Goal: Task Accomplishment & Management: Manage account settings

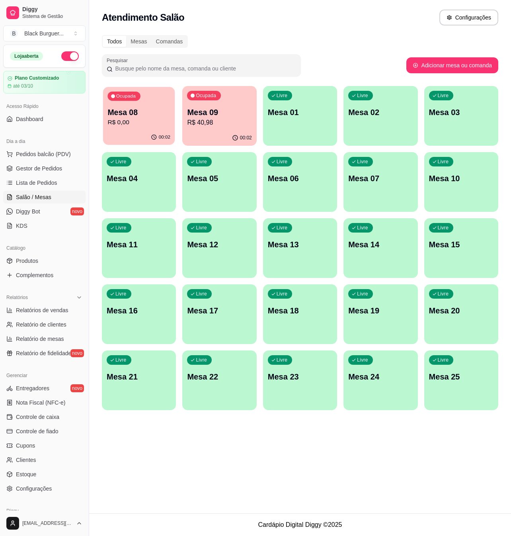
click at [133, 126] on p "R$ 0,00" at bounding box center [138, 122] width 63 height 9
click at [33, 474] on span "Estoque" at bounding box center [26, 474] width 20 height 8
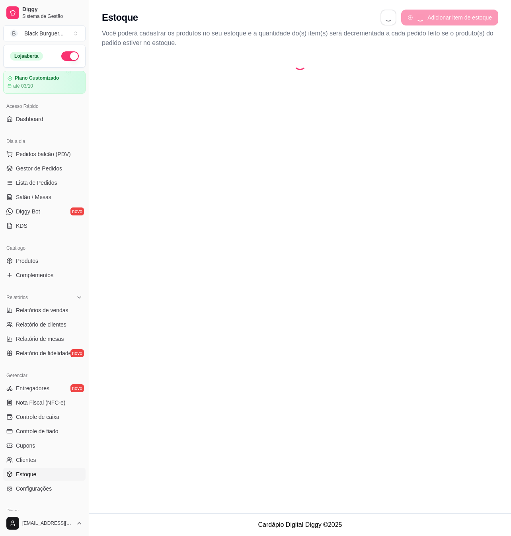
select select "QUANTITY_ORDER"
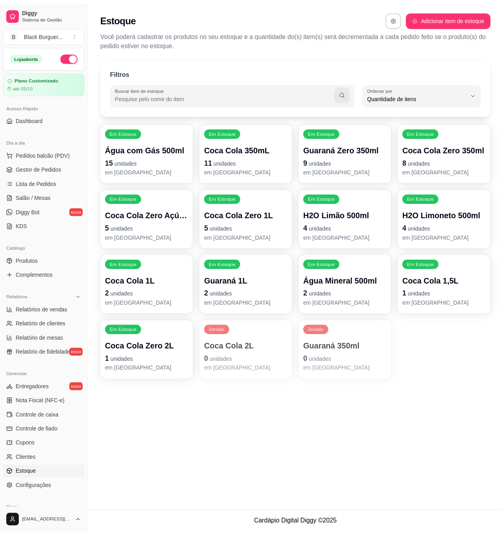
scroll to position [7, 0]
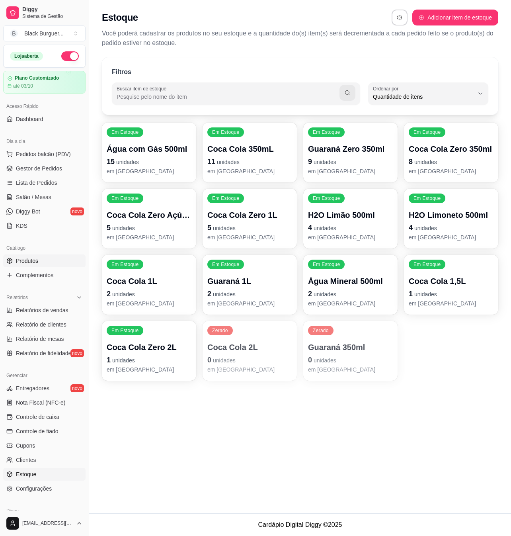
click at [49, 262] on link "Produtos" at bounding box center [44, 260] width 82 height 13
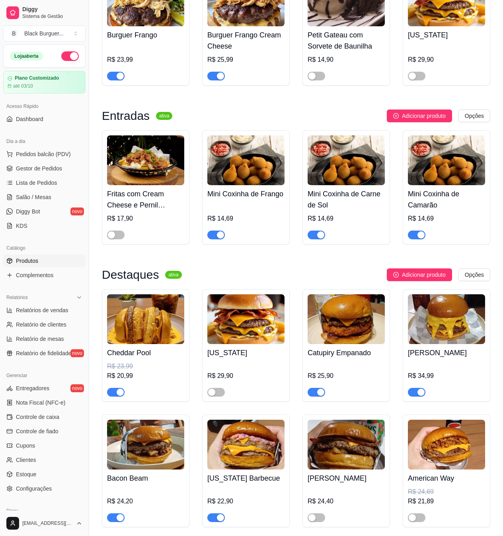
scroll to position [477, 0]
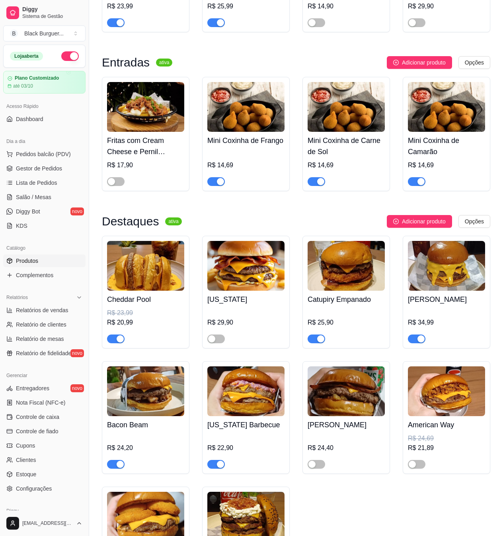
click at [317, 342] on div "button" at bounding box center [320, 338] width 7 height 7
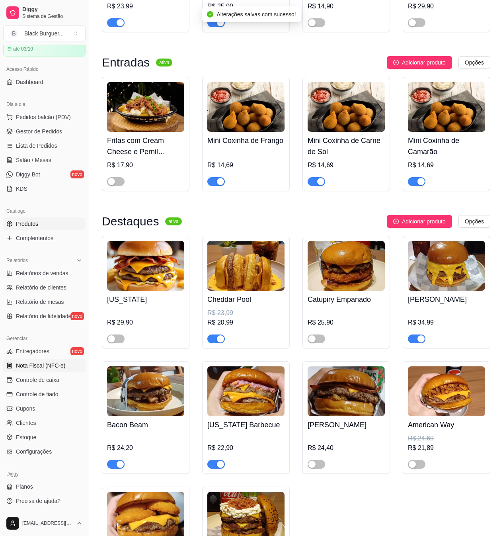
scroll to position [530, 0]
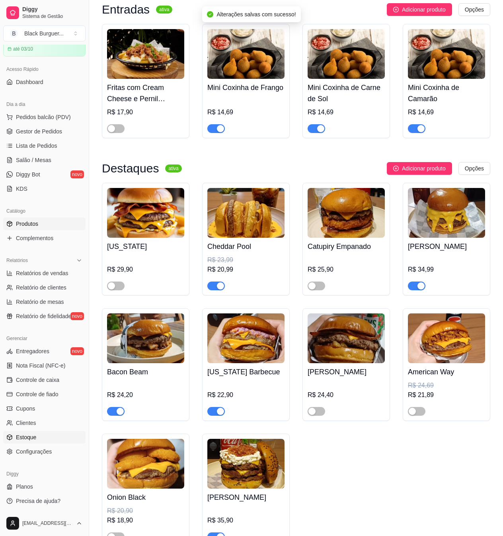
click at [35, 435] on span "Estoque" at bounding box center [26, 437] width 20 height 8
select select "QUANTITY_ORDER"
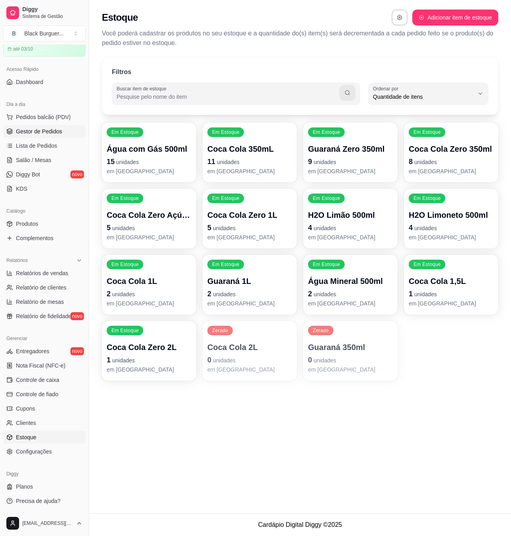
click at [47, 132] on span "Gestor de Pedidos" at bounding box center [39, 131] width 46 height 8
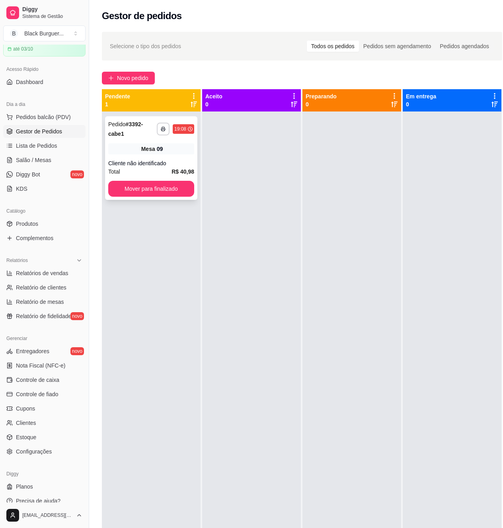
click at [193, 164] on div "Cliente não identificado" at bounding box center [151, 163] width 86 height 8
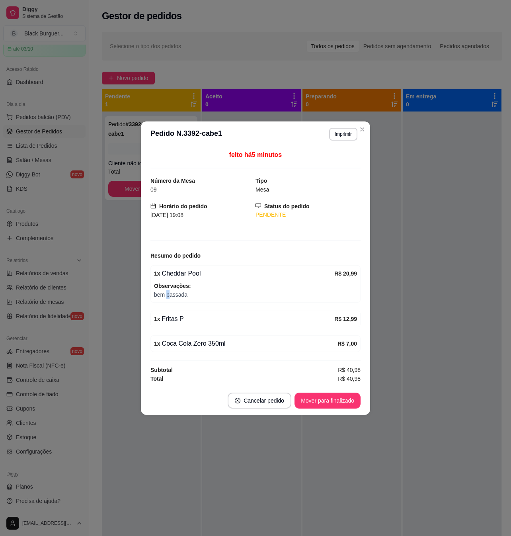
drag, startPoint x: 166, startPoint y: 293, endPoint x: 172, endPoint y: 294, distance: 6.0
click at [172, 294] on span "bem passada" at bounding box center [255, 294] width 203 height 9
click at [174, 294] on span "bem passada" at bounding box center [255, 294] width 203 height 9
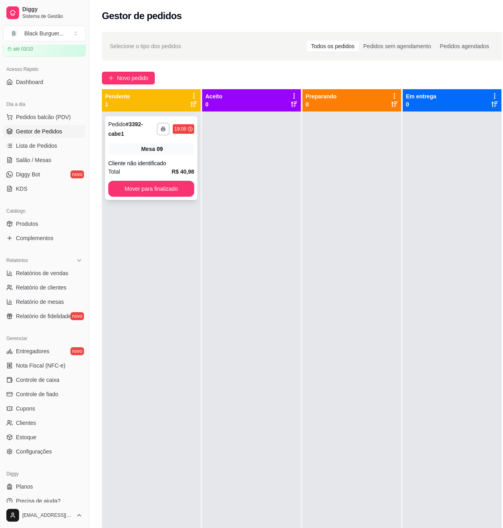
click at [155, 165] on div "Cliente não identificado" at bounding box center [151, 163] width 86 height 8
click at [142, 167] on div "Total R$ 40,98" at bounding box center [151, 171] width 86 height 9
click at [142, 182] on button "Mover para finalizado" at bounding box center [151, 189] width 86 height 16
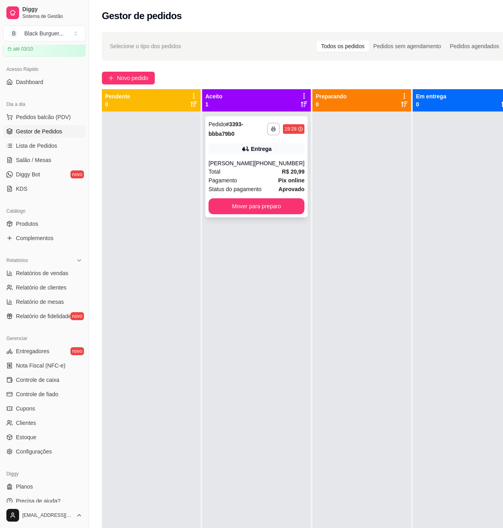
click at [284, 158] on div "**********" at bounding box center [256, 166] width 102 height 101
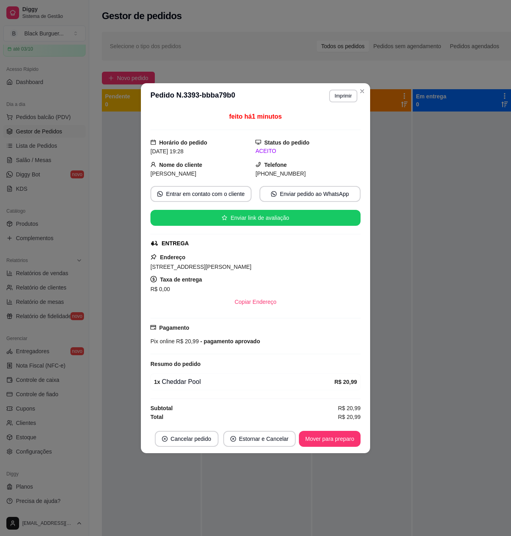
drag, startPoint x: 183, startPoint y: 381, endPoint x: 191, endPoint y: 383, distance: 7.7
click at [186, 382] on div "1 x Cheddar Pool" at bounding box center [244, 382] width 180 height 10
click at [193, 384] on div "1 x Cheddar Pool" at bounding box center [244, 382] width 180 height 10
click at [345, 438] on button "Mover para preparo" at bounding box center [330, 438] width 60 height 16
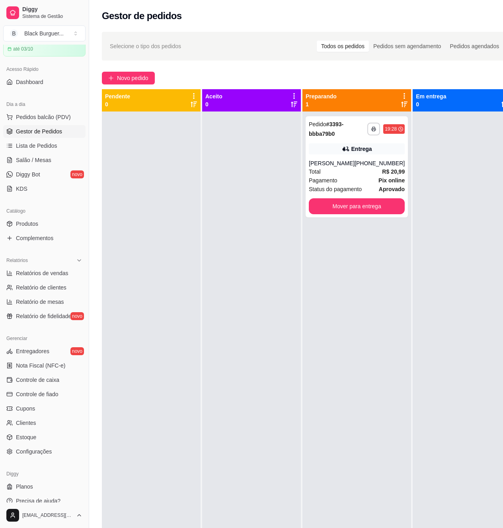
click at [217, 169] on div at bounding box center [251, 375] width 99 height 528
click at [370, 155] on div "**********" at bounding box center [357, 166] width 102 height 101
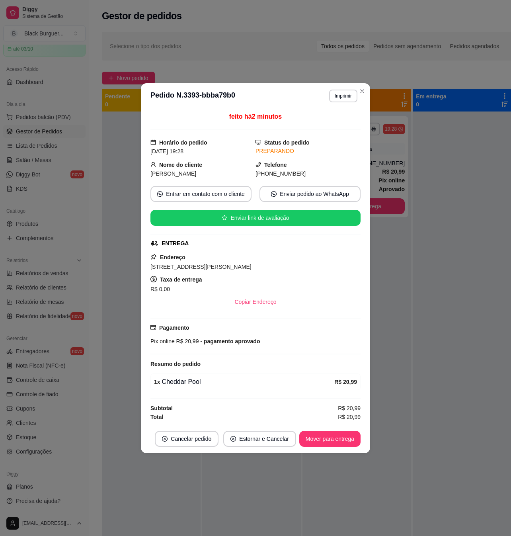
click at [254, 336] on div "Pagamento Pix online R$ 20,99 - pagamento aprovado" at bounding box center [255, 334] width 210 height 22
click at [257, 344] on span "- pagamento aprovado" at bounding box center [229, 341] width 61 height 6
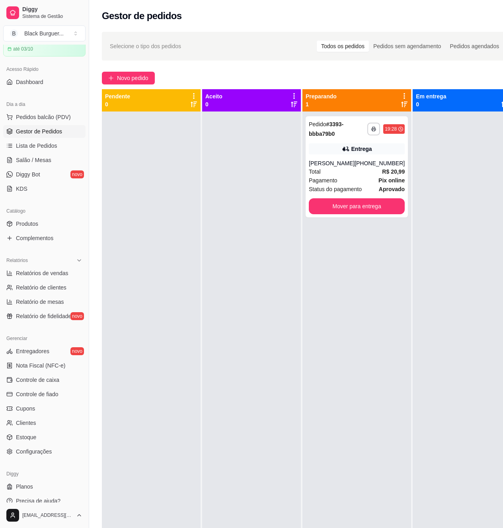
click at [193, 208] on div at bounding box center [151, 375] width 99 height 528
click at [364, 175] on div "Total R$ 20,99" at bounding box center [357, 171] width 96 height 9
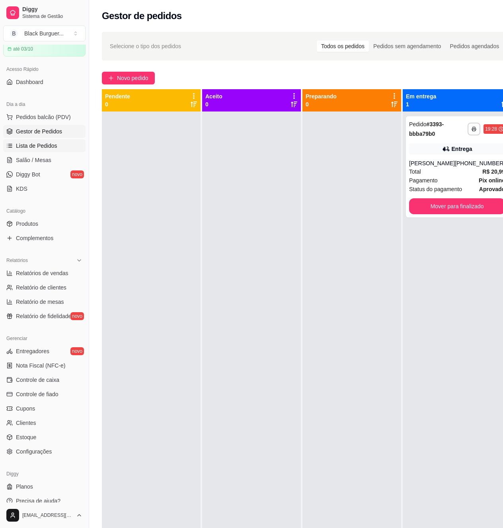
click at [41, 146] on span "Lista de Pedidos" at bounding box center [36, 146] width 41 height 8
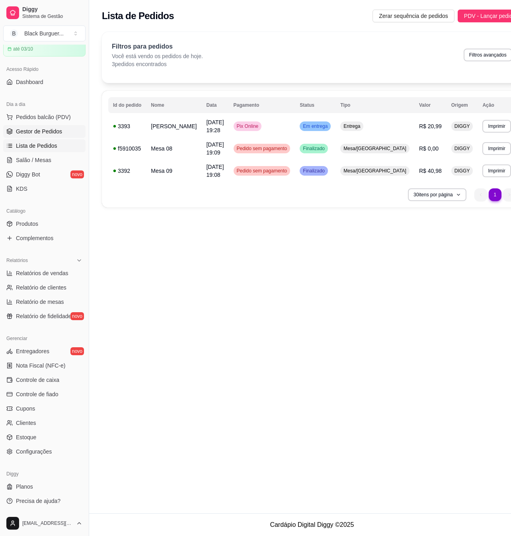
click at [48, 132] on span "Gestor de Pedidos" at bounding box center [39, 131] width 46 height 8
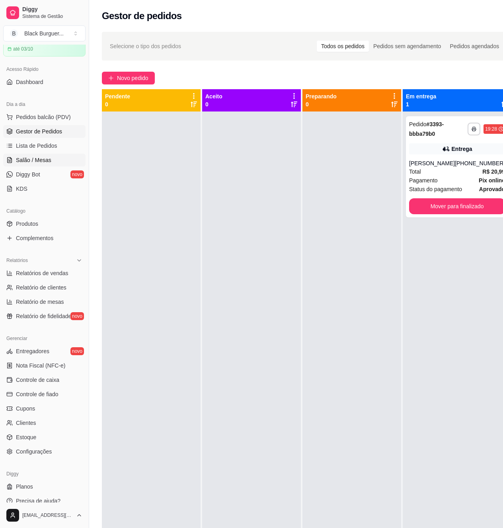
click at [37, 160] on span "Salão / Mesas" at bounding box center [33, 160] width 35 height 8
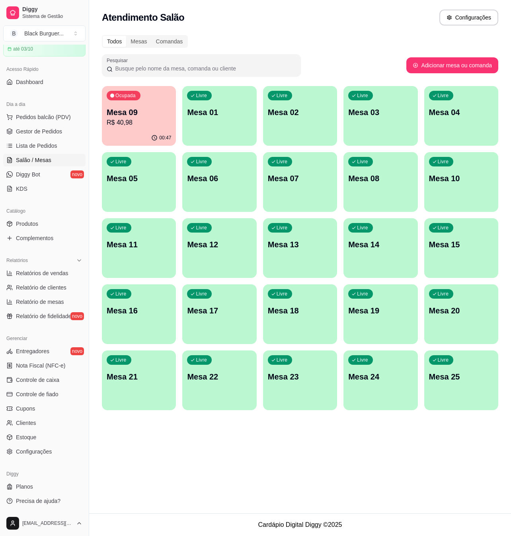
click at [153, 134] on div "00:47" at bounding box center [139, 138] width 74 height 16
click at [51, 131] on span "Gestor de Pedidos" at bounding box center [39, 131] width 46 height 8
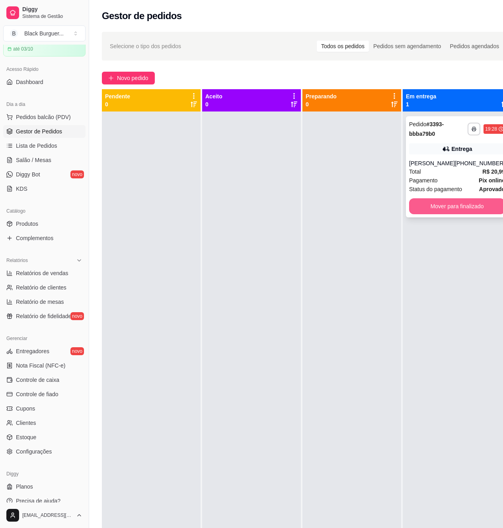
click at [469, 204] on button "Mover para finalizado" at bounding box center [457, 206] width 96 height 16
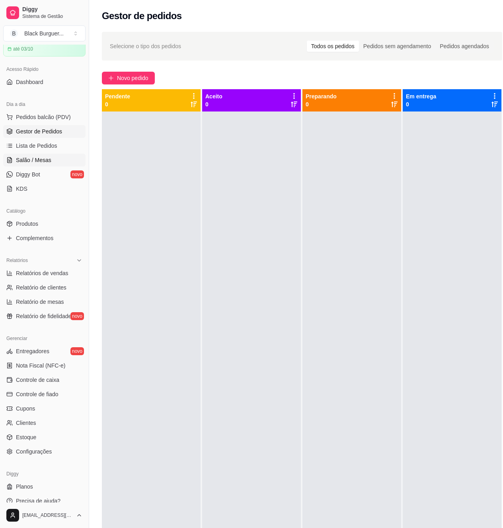
click at [37, 164] on link "Salão / Mesas" at bounding box center [44, 160] width 82 height 13
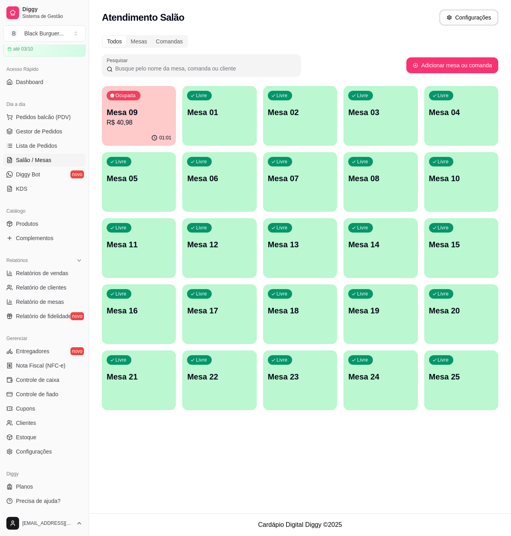
click at [129, 118] on p "R$ 40,98" at bounding box center [139, 123] width 64 height 10
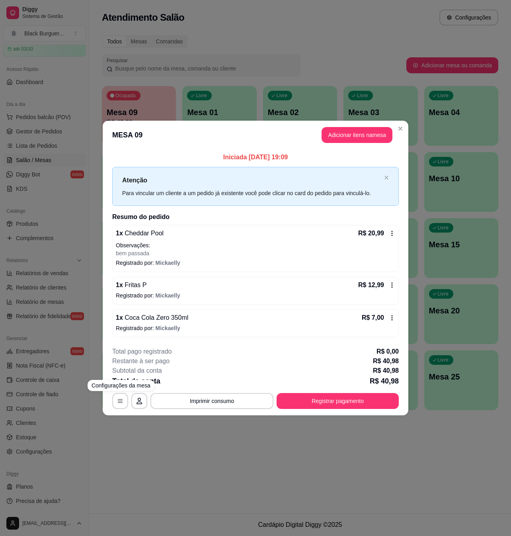
click at [153, 454] on div "**********" at bounding box center [255, 268] width 511 height 536
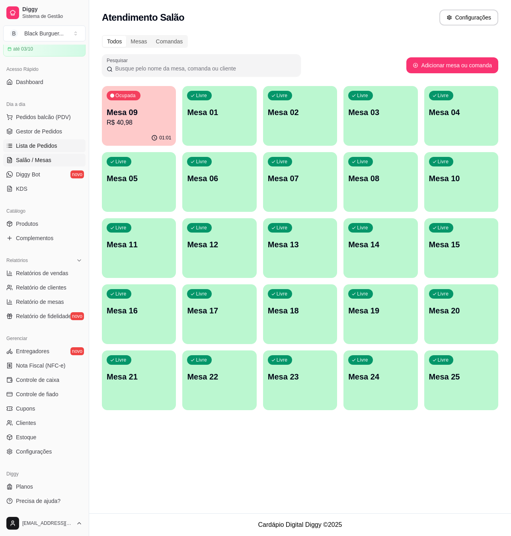
click at [56, 148] on link "Lista de Pedidos" at bounding box center [44, 145] width 82 height 13
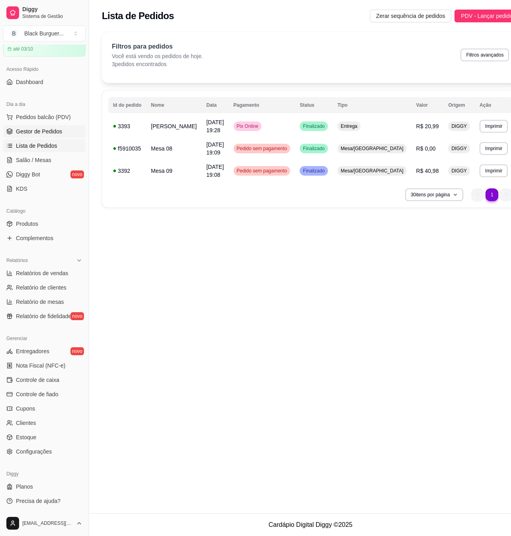
click at [49, 129] on span "Gestor de Pedidos" at bounding box center [39, 131] width 46 height 8
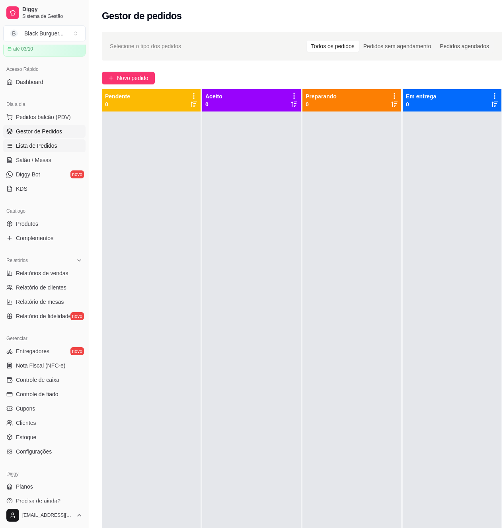
click at [31, 148] on span "Lista de Pedidos" at bounding box center [36, 146] width 41 height 8
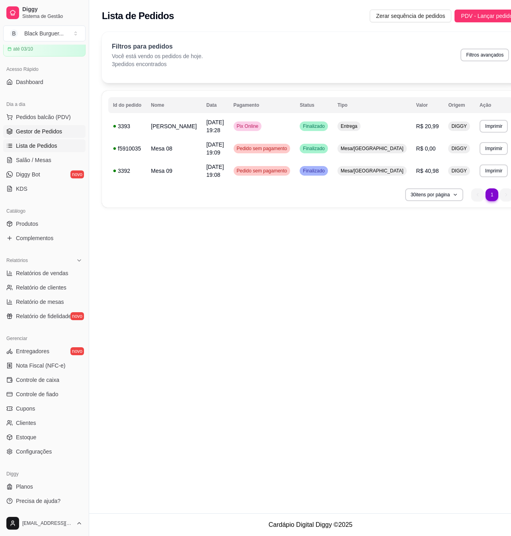
click at [37, 126] on link "Gestor de Pedidos" at bounding box center [44, 131] width 82 height 13
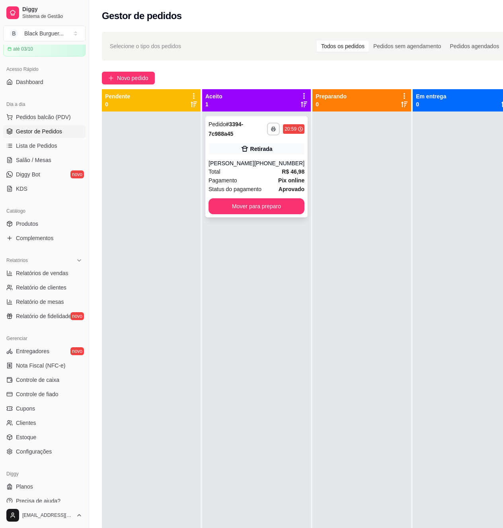
click at [244, 159] on div "**********" at bounding box center [256, 166] width 102 height 101
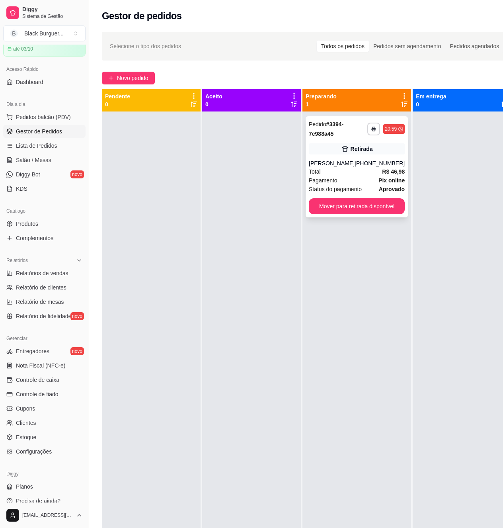
click at [382, 165] on div "[PHONE_NUMBER]" at bounding box center [379, 163] width 50 height 8
click at [352, 159] on div "**********" at bounding box center [357, 166] width 102 height 101
click at [382, 179] on strong "Pix online" at bounding box center [391, 180] width 26 height 6
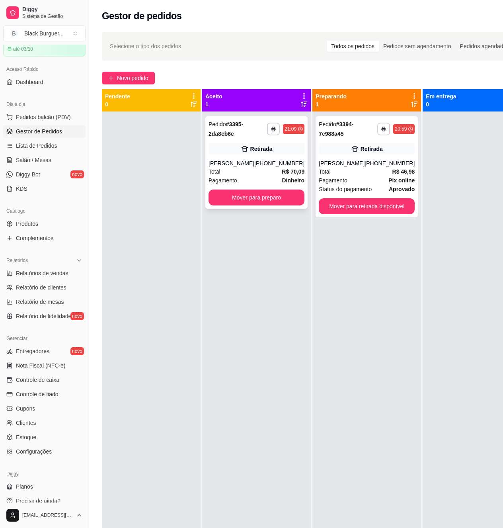
click at [281, 159] on div "**********" at bounding box center [256, 162] width 102 height 92
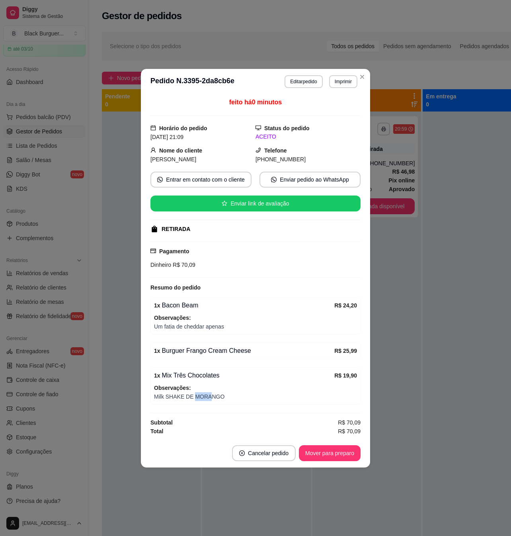
drag, startPoint x: 194, startPoint y: 395, endPoint x: 212, endPoint y: 395, distance: 17.9
click at [210, 395] on span "Milk SHAKE DE MORANGO" at bounding box center [255, 396] width 203 height 9
click at [212, 395] on span "Milk SHAKE DE MORANGO" at bounding box center [255, 396] width 203 height 9
drag, startPoint x: 198, startPoint y: 395, endPoint x: 220, endPoint y: 397, distance: 21.6
click at [218, 397] on span "Milk SHAKE DE MORANGO" at bounding box center [255, 396] width 203 height 9
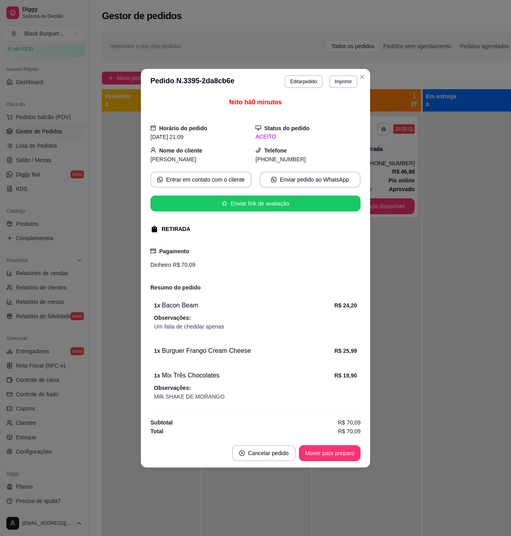
click at [220, 397] on span "Milk SHAKE DE MORANGO" at bounding box center [255, 396] width 203 height 9
drag, startPoint x: 180, startPoint y: 377, endPoint x: 200, endPoint y: 377, distance: 19.9
click at [200, 377] on div "1 x Mix Três Chocolates" at bounding box center [244, 375] width 180 height 10
click at [201, 378] on div "1 x Mix Três Chocolates" at bounding box center [244, 375] width 180 height 10
drag, startPoint x: 202, startPoint y: 352, endPoint x: 222, endPoint y: 352, distance: 19.9
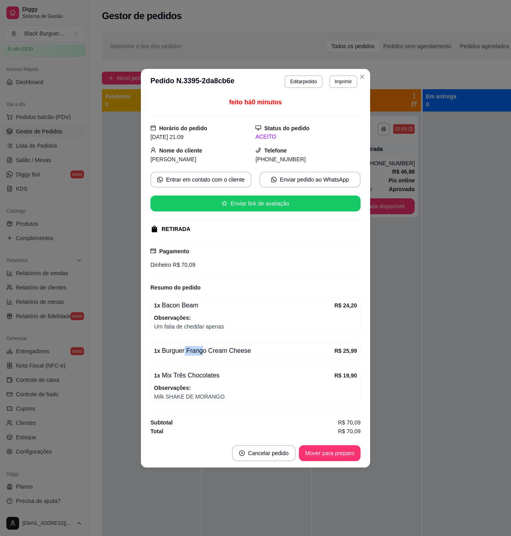
click at [220, 352] on div "1 x Burguer Frango Cream Cheese" at bounding box center [244, 351] width 180 height 10
click at [222, 352] on div "1 x Burguer Frango Cream Cheese" at bounding box center [244, 351] width 180 height 10
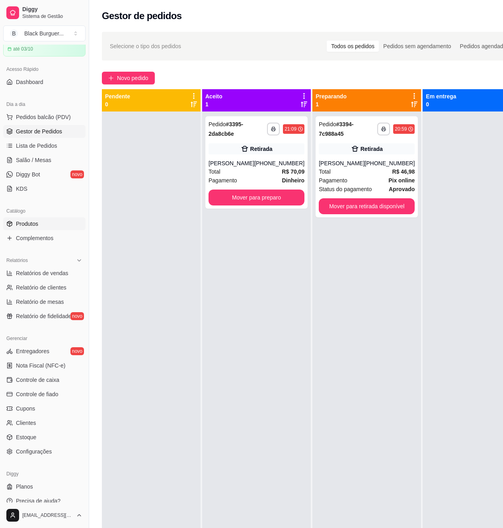
click at [60, 219] on link "Produtos" at bounding box center [44, 223] width 82 height 13
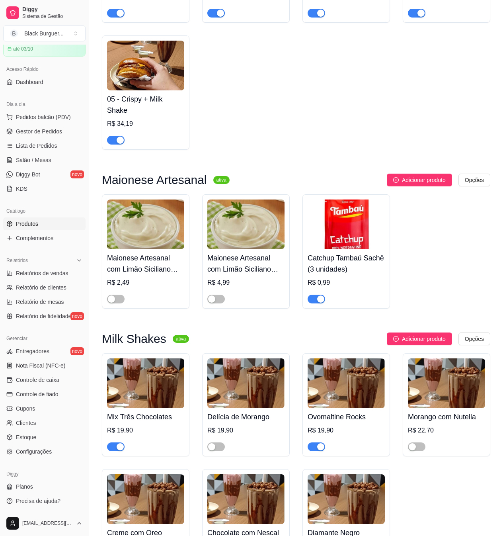
scroll to position [1644, 0]
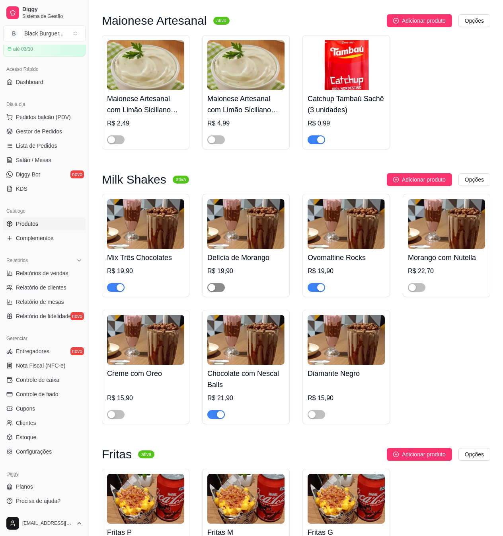
click at [220, 292] on span "button" at bounding box center [216, 287] width 18 height 9
click at [416, 292] on button "button" at bounding box center [417, 287] width 18 height 9
click at [58, 122] on button "Pedidos balcão (PDV)" at bounding box center [44, 117] width 82 height 13
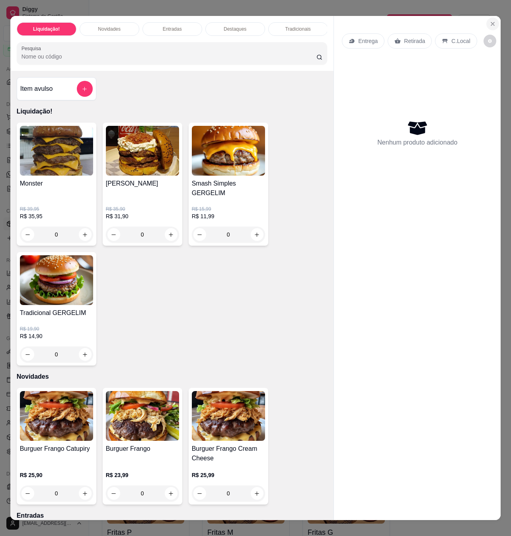
click at [491, 21] on icon "Close" at bounding box center [492, 24] width 6 height 6
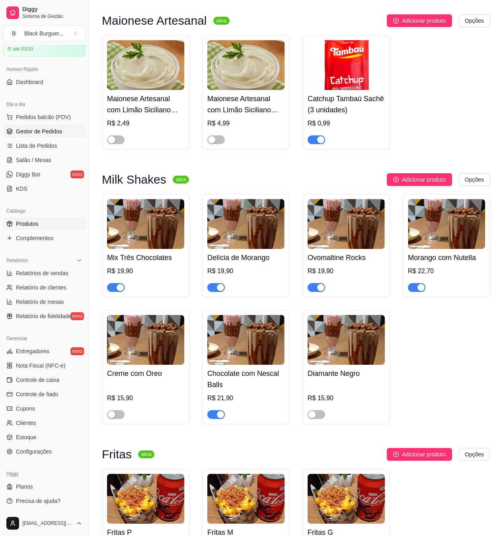
click at [51, 136] on link "Gestor de Pedidos" at bounding box center [44, 131] width 82 height 13
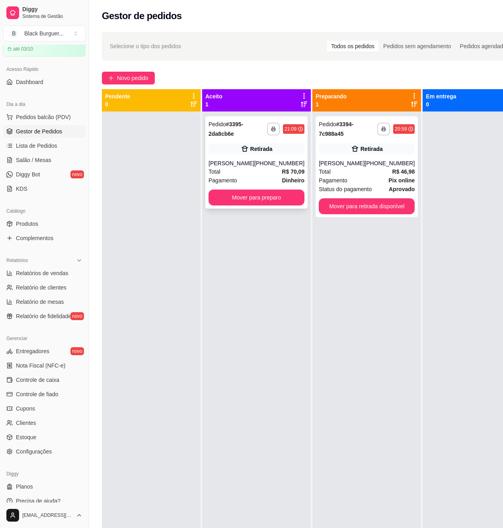
click at [263, 157] on div "**********" at bounding box center [256, 162] width 102 height 92
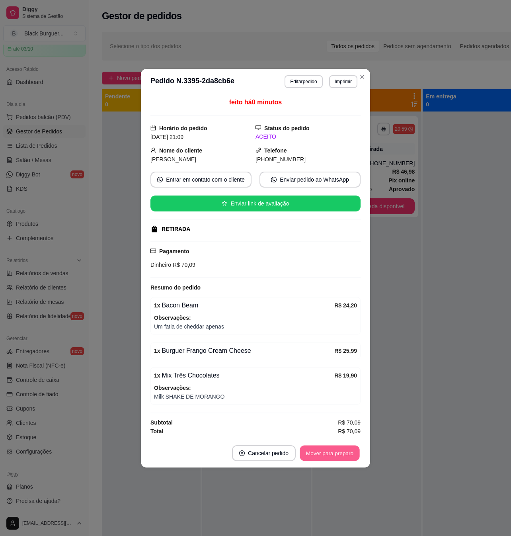
click at [327, 457] on button "Mover para preparo" at bounding box center [330, 453] width 60 height 16
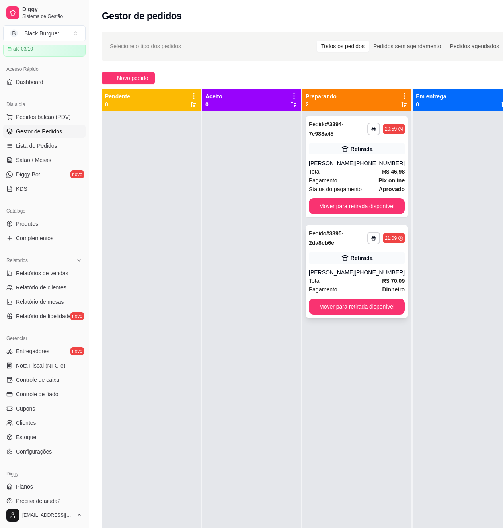
click at [363, 276] on div "[PHONE_NUMBER]" at bounding box center [379, 272] width 50 height 8
click at [393, 274] on div "[PHONE_NUMBER]" at bounding box center [379, 272] width 50 height 8
click at [387, 273] on div "[PHONE_NUMBER]" at bounding box center [379, 272] width 50 height 8
click at [382, 169] on strong "R$ 46,98" at bounding box center [393, 171] width 23 height 6
click at [367, 131] on button "button" at bounding box center [373, 129] width 13 height 13
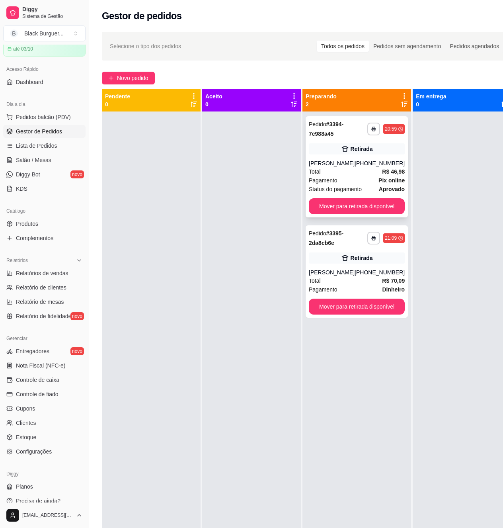
click at [383, 147] on div "Retirada" at bounding box center [357, 148] width 96 height 11
click at [384, 169] on strong "R$ 46,98" at bounding box center [393, 171] width 23 height 6
click at [384, 167] on div "[PHONE_NUMBER]" at bounding box center [379, 163] width 50 height 8
click at [382, 174] on strong "R$ 46,98" at bounding box center [393, 171] width 23 height 6
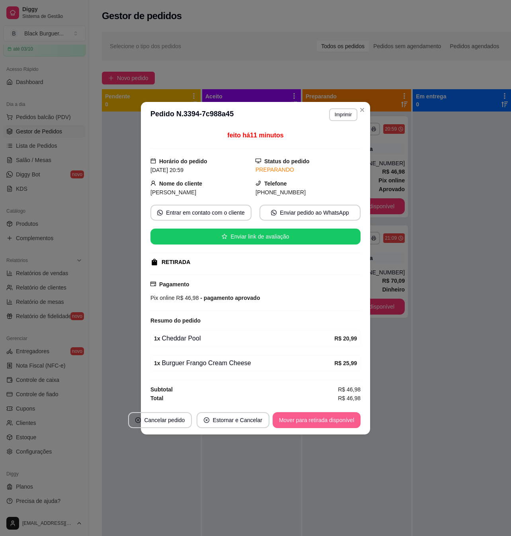
click at [322, 419] on button "Mover para retirada disponível" at bounding box center [317, 420] width 88 height 16
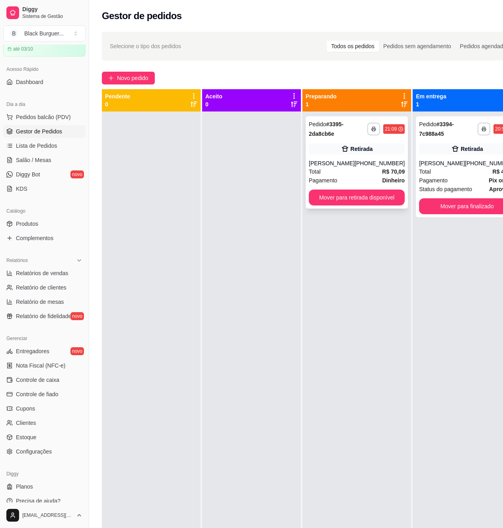
click at [373, 167] on div "Total R$ 70,09" at bounding box center [357, 171] width 96 height 9
click at [374, 160] on div "[PHONE_NUMBER]" at bounding box center [379, 163] width 50 height 8
click at [493, 169] on strong "R$ 46,98" at bounding box center [504, 171] width 23 height 6
click at [489, 177] on strong "Pix online" at bounding box center [502, 180] width 26 height 6
click at [452, 172] on div "Total R$ 46,98" at bounding box center [467, 171] width 96 height 9
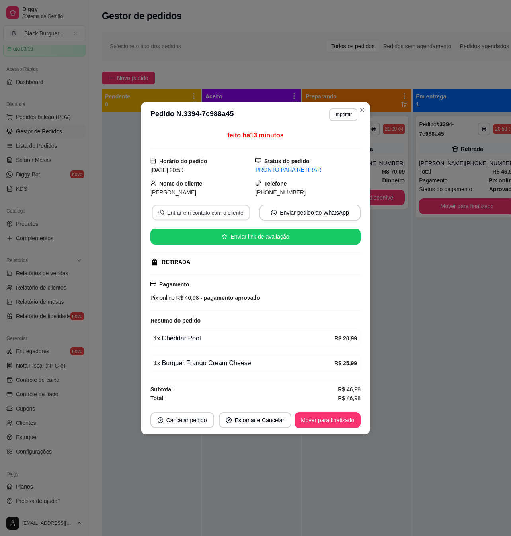
click at [224, 212] on button "Entrar em contato com o cliente" at bounding box center [201, 212] width 98 height 16
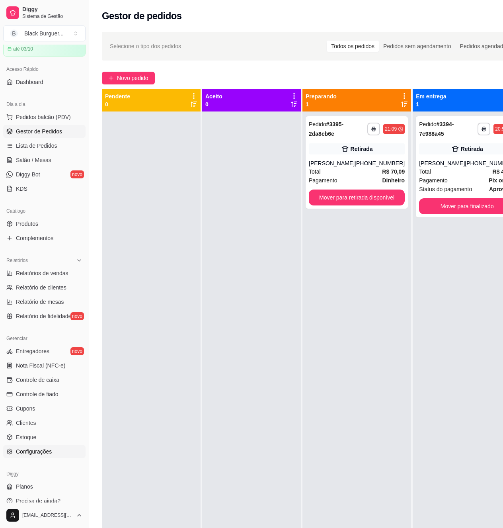
click at [46, 448] on span "Configurações" at bounding box center [34, 451] width 36 height 8
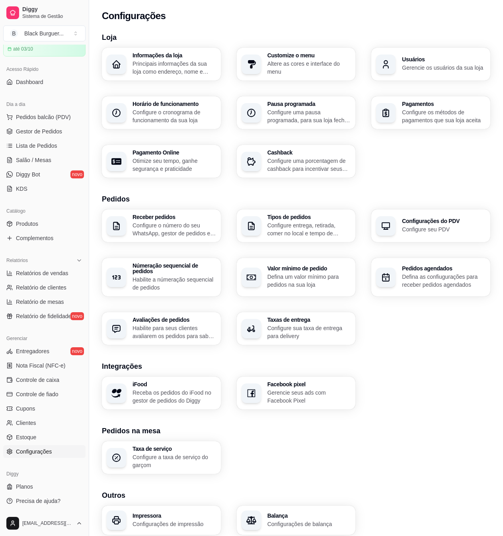
click at [449, 70] on p "Gerencie os usuários da sua loja" at bounding box center [444, 68] width 84 height 8
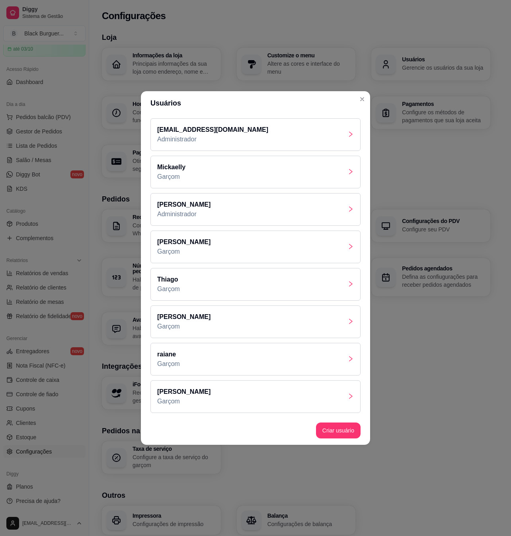
click at [346, 138] on div "[EMAIL_ADDRESS][DOMAIN_NAME] Administrador" at bounding box center [255, 134] width 210 height 33
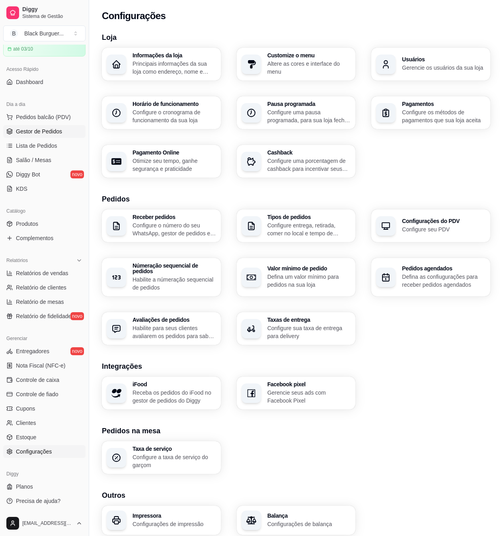
click at [54, 129] on span "Gestor de Pedidos" at bounding box center [39, 131] width 46 height 8
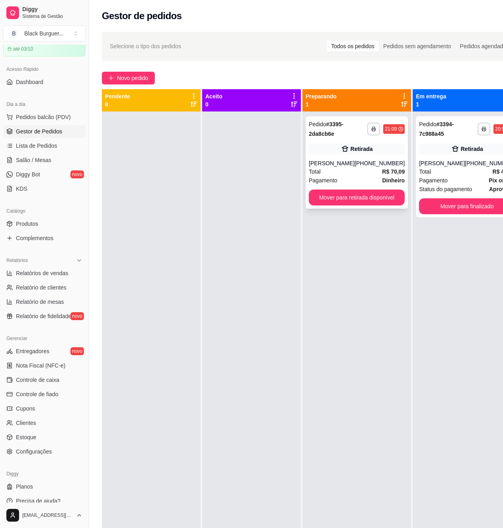
click at [372, 157] on div "**********" at bounding box center [357, 162] width 102 height 92
click at [384, 169] on strong "R$ 70,09" at bounding box center [393, 171] width 23 height 6
click at [448, 210] on button "Mover para finalizado" at bounding box center [467, 206] width 96 height 16
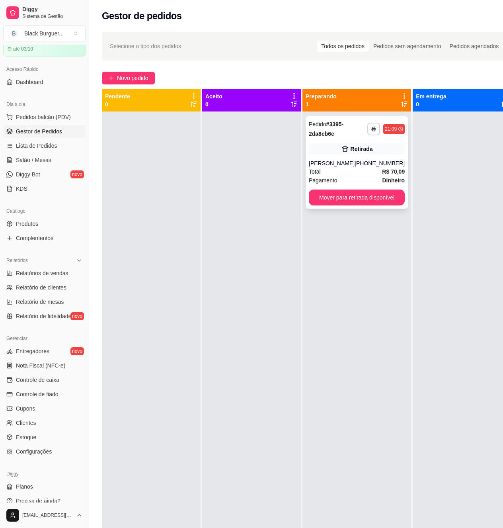
click at [385, 159] on div "**********" at bounding box center [357, 162] width 102 height 92
click at [354, 161] on div "[PERSON_NAME]" at bounding box center [332, 163] width 46 height 8
click at [378, 191] on button "Mover para retirada disponível" at bounding box center [356, 198] width 93 height 16
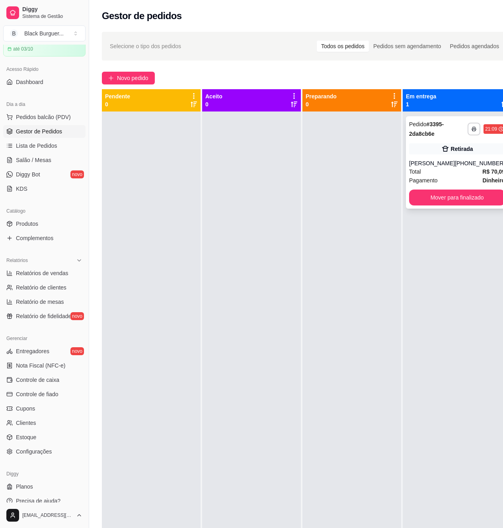
click at [460, 160] on div "[PHONE_NUMBER]" at bounding box center [480, 163] width 50 height 8
click at [436, 201] on button "Mover para finalizado" at bounding box center [457, 198] width 93 height 16
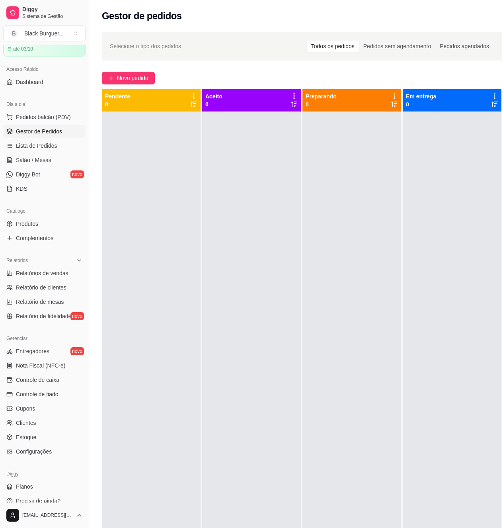
click at [163, 185] on div at bounding box center [151, 375] width 99 height 528
click at [107, 139] on div at bounding box center [151, 375] width 99 height 528
